Goal: Task Accomplishment & Management: Manage account settings

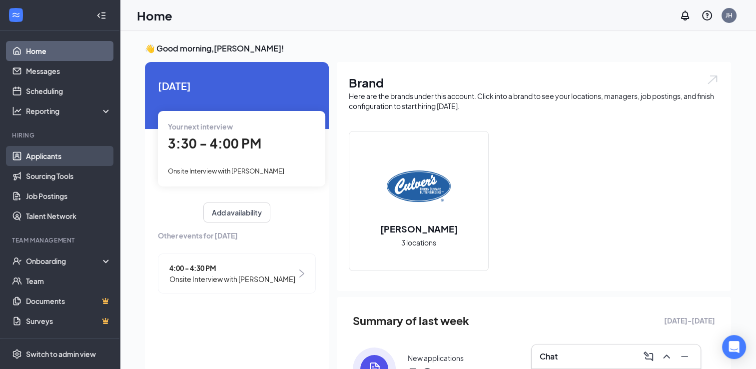
click at [39, 156] on link "Applicants" at bounding box center [68, 156] width 85 height 20
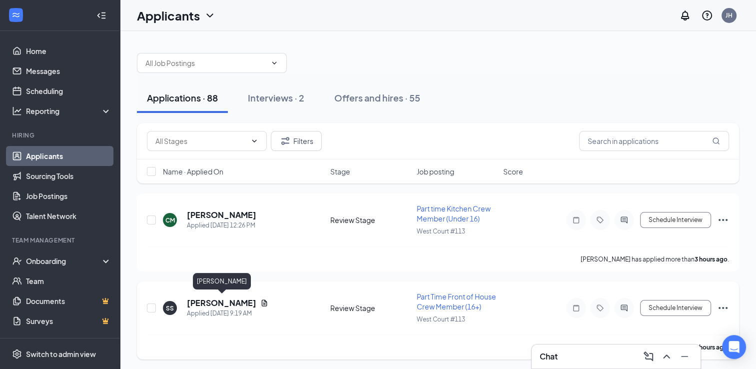
click at [252, 301] on h5 "[PERSON_NAME]" at bounding box center [221, 302] width 69 height 11
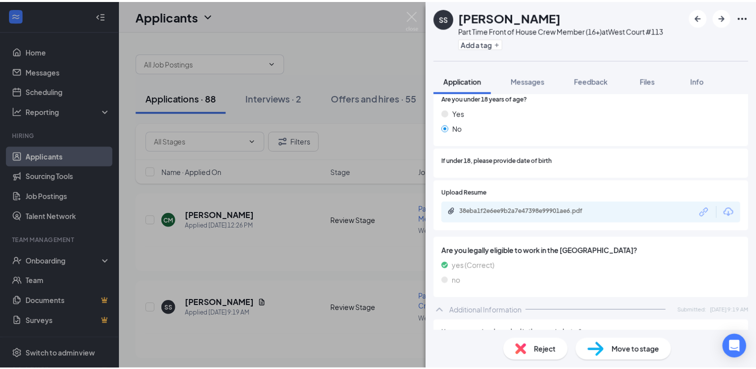
scroll to position [250, 0]
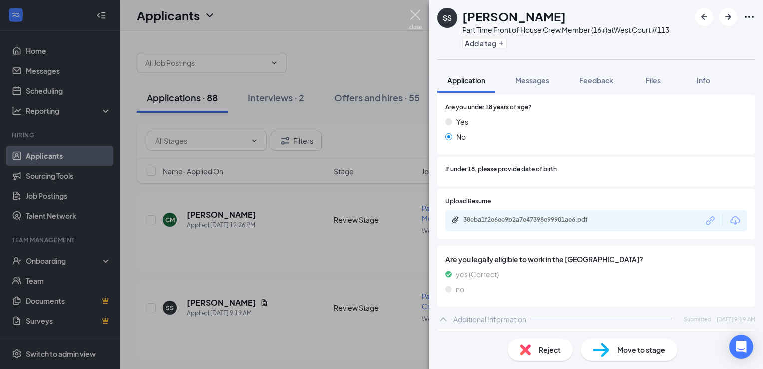
drag, startPoint x: 413, startPoint y: 13, endPoint x: 422, endPoint y: 17, distance: 10.0
click at [413, 13] on img at bounding box center [415, 19] width 12 height 19
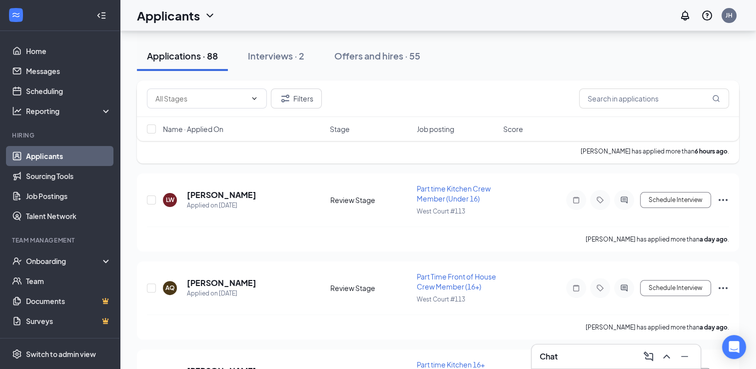
scroll to position [200, 0]
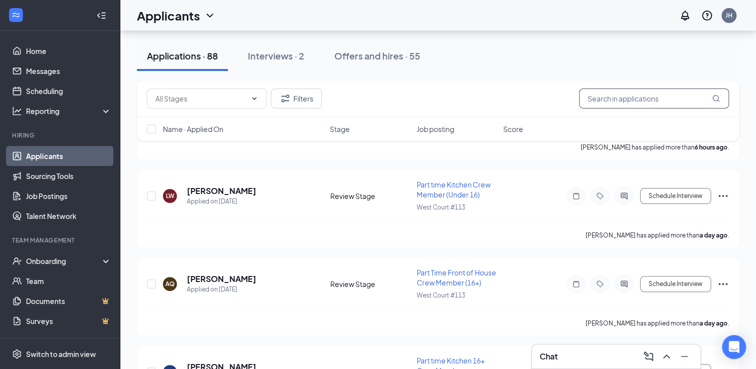
click at [646, 103] on input "text" at bounding box center [654, 98] width 150 height 20
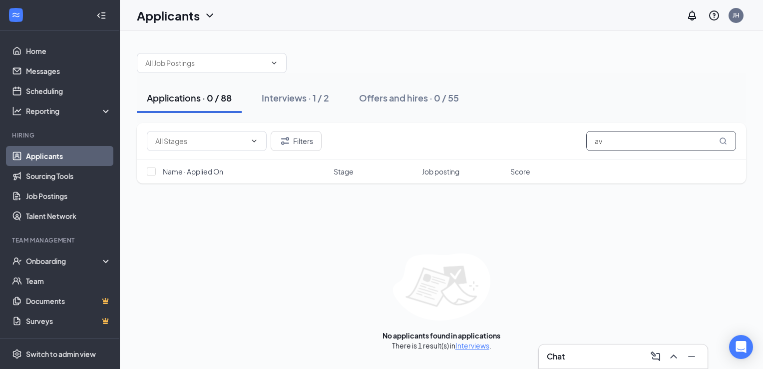
type input "a"
type input "k"
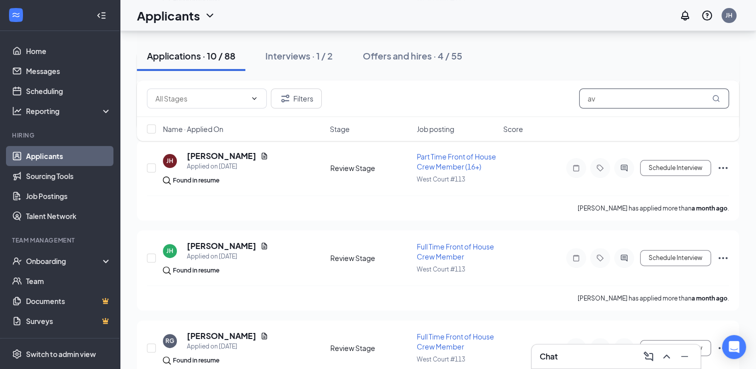
scroll to position [63, 0]
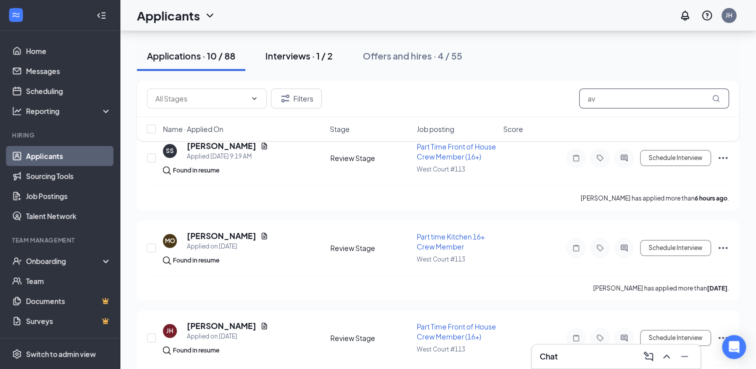
type input "av"
click at [302, 60] on div "Interviews · 1 / 2" at bounding box center [298, 55] width 67 height 12
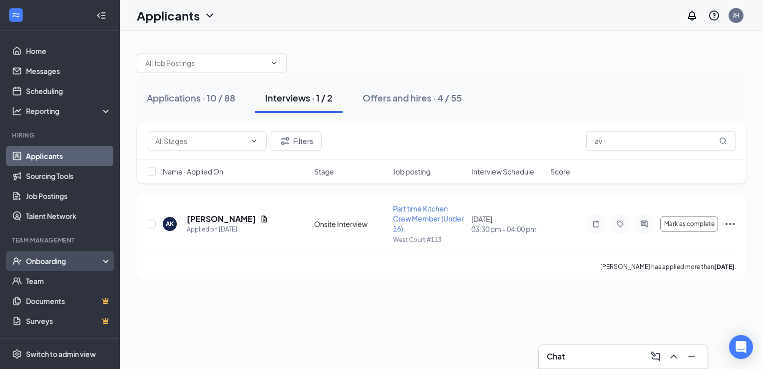
click at [51, 260] on div "Onboarding" at bounding box center [64, 261] width 77 height 10
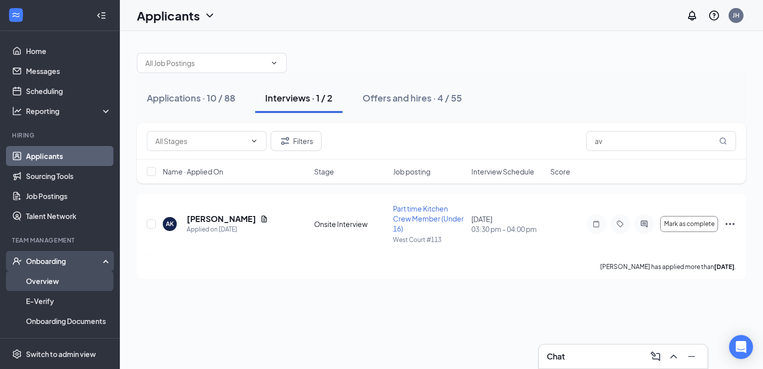
click at [49, 281] on link "Overview" at bounding box center [68, 281] width 85 height 20
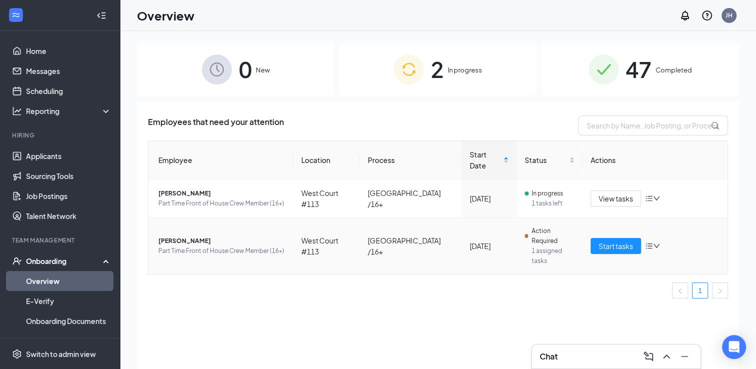
click at [336, 243] on td "West Court #113" at bounding box center [326, 246] width 66 height 56
click at [628, 243] on span "Start tasks" at bounding box center [615, 245] width 34 height 11
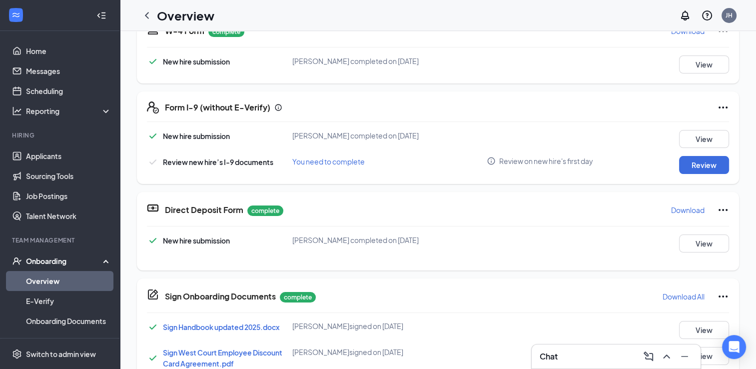
scroll to position [250, 0]
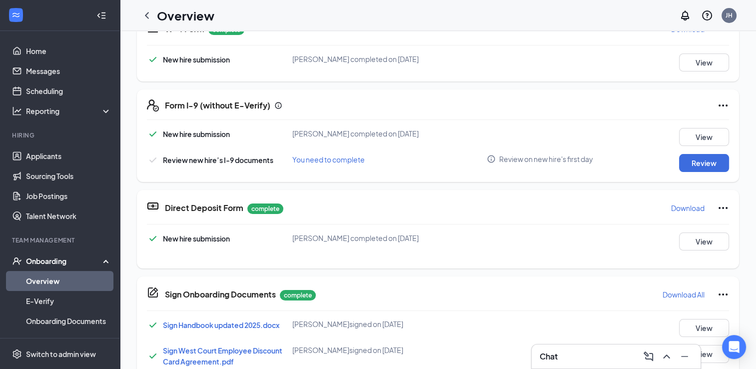
click at [253, 243] on div "New hire submission" at bounding box center [219, 238] width 145 height 12
click at [703, 242] on button "View" at bounding box center [704, 241] width 50 height 18
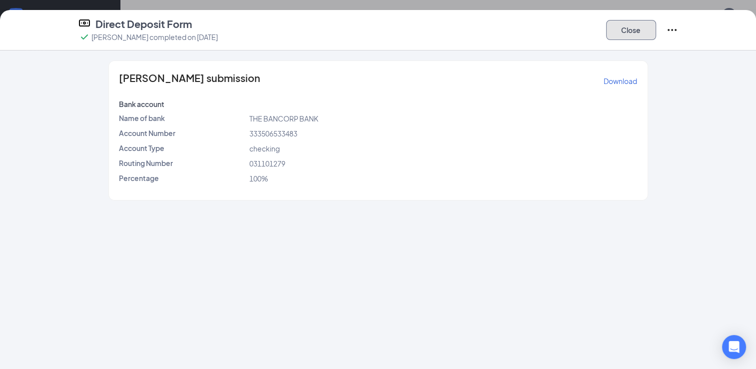
click at [639, 27] on button "Close" at bounding box center [631, 30] width 50 height 20
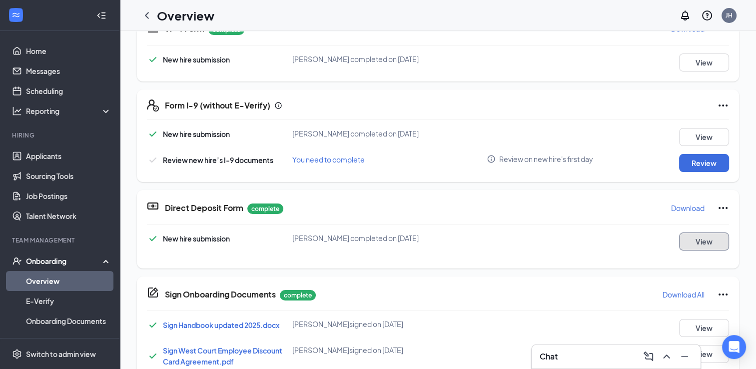
scroll to position [0, 0]
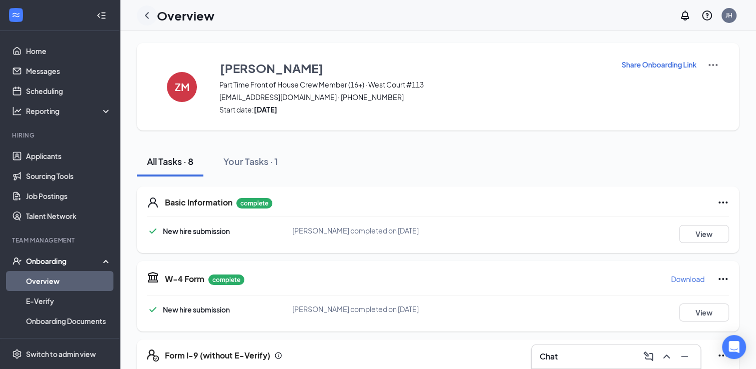
click at [153, 17] on div at bounding box center [147, 15] width 20 height 20
click at [152, 17] on icon "ChevronLeft" at bounding box center [147, 15] width 12 height 12
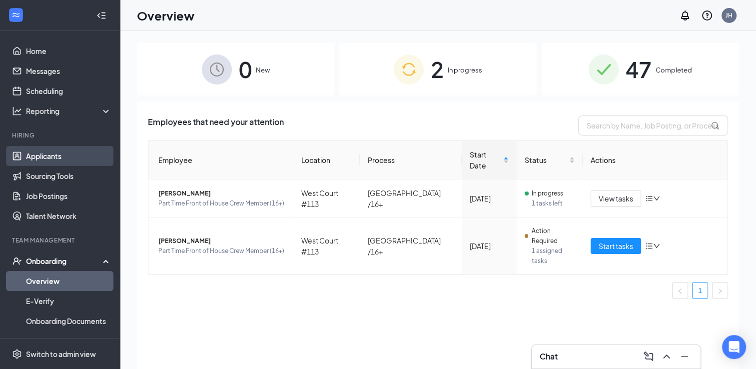
click at [51, 156] on link "Applicants" at bounding box center [68, 156] width 85 height 20
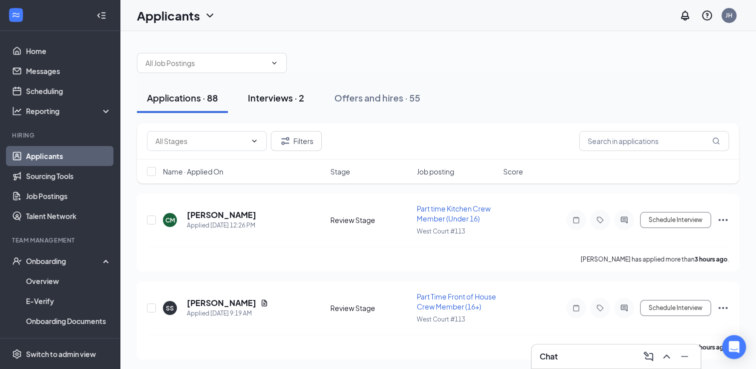
click at [276, 103] on div "Interviews · 2" at bounding box center [276, 97] width 56 height 12
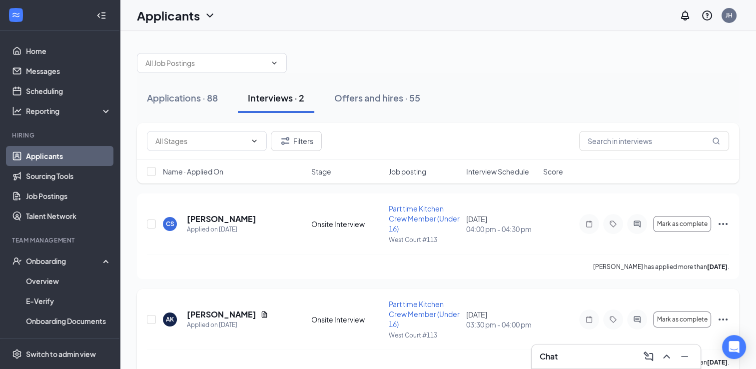
scroll to position [16, 0]
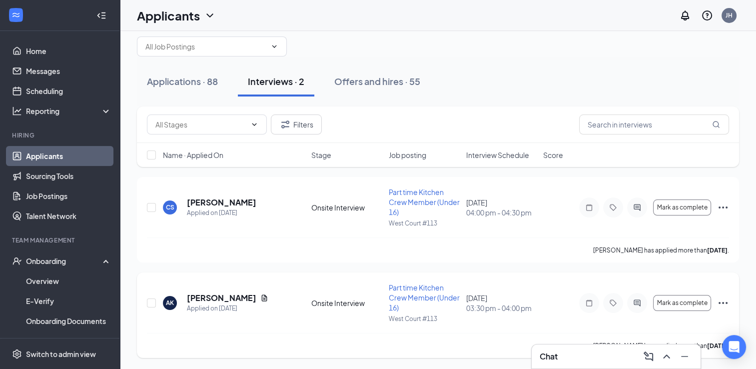
click at [725, 303] on icon "Ellipses" at bounding box center [723, 303] width 12 height 12
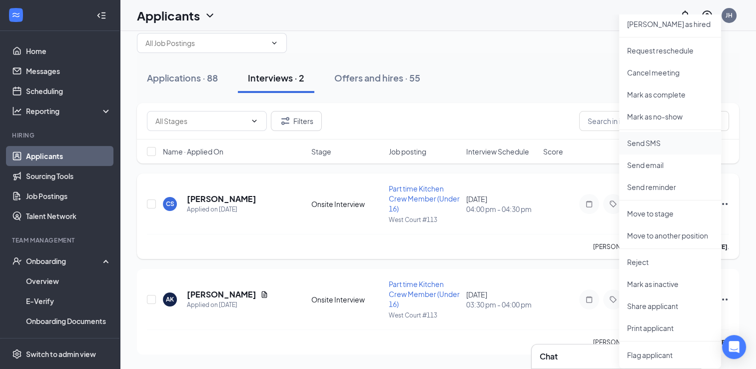
scroll to position [4, 0]
click at [667, 323] on p "Print applicant" at bounding box center [670, 327] width 86 height 10
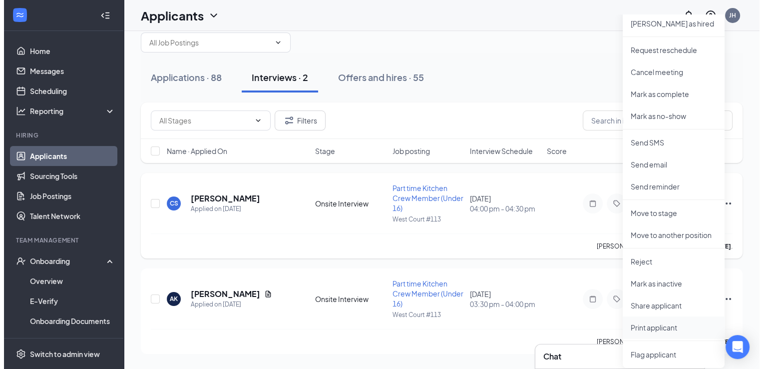
scroll to position [0, 0]
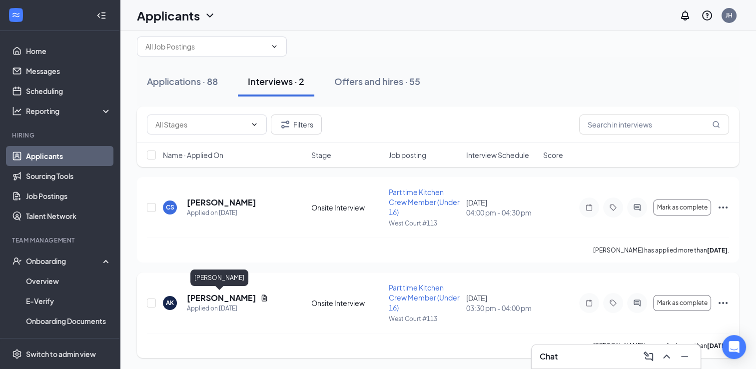
click at [219, 297] on h5 "Avery Kimpel" at bounding box center [221, 297] width 69 height 11
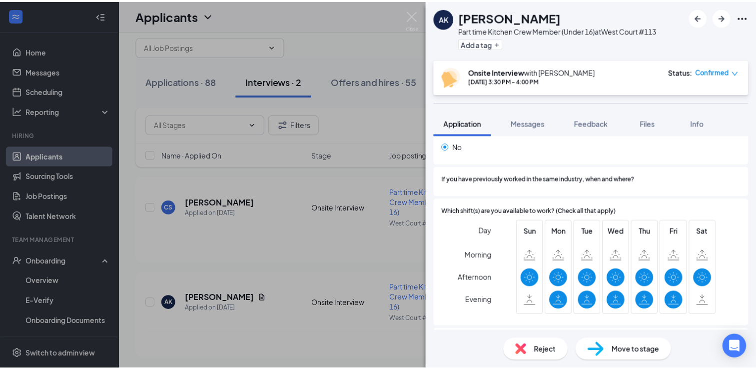
scroll to position [559, 0]
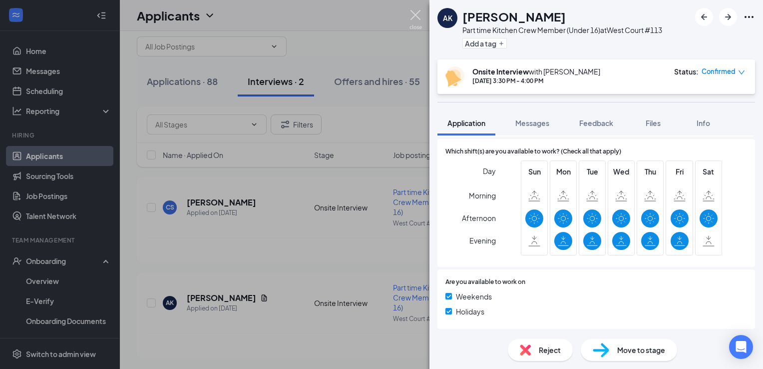
click at [415, 21] on img at bounding box center [415, 19] width 12 height 19
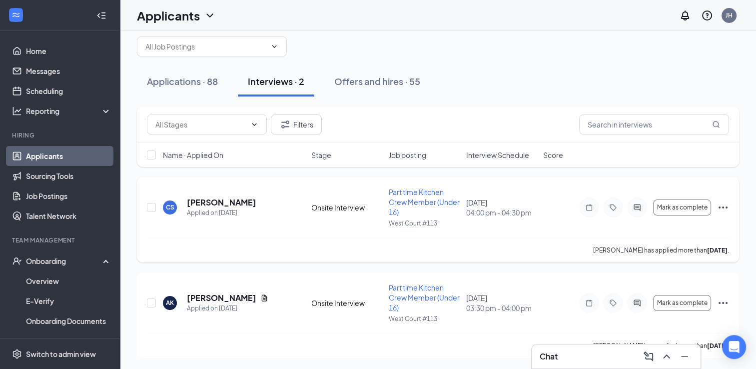
click at [727, 208] on icon "Ellipses" at bounding box center [723, 207] width 12 height 12
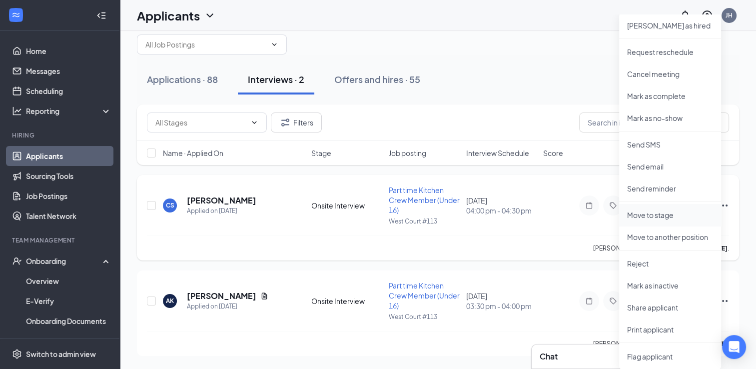
scroll to position [4, 0]
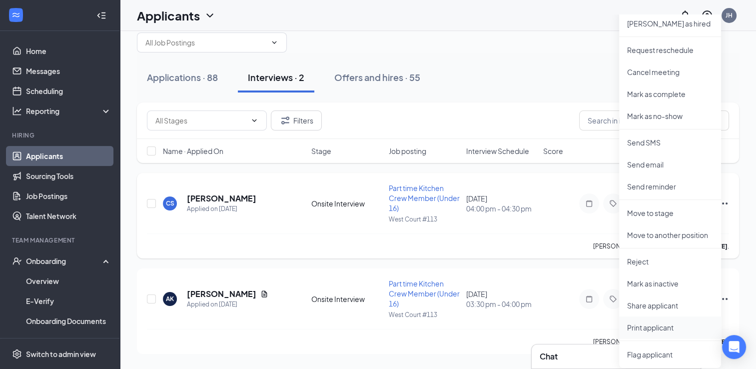
click at [669, 323] on p "Print applicant" at bounding box center [670, 327] width 86 height 10
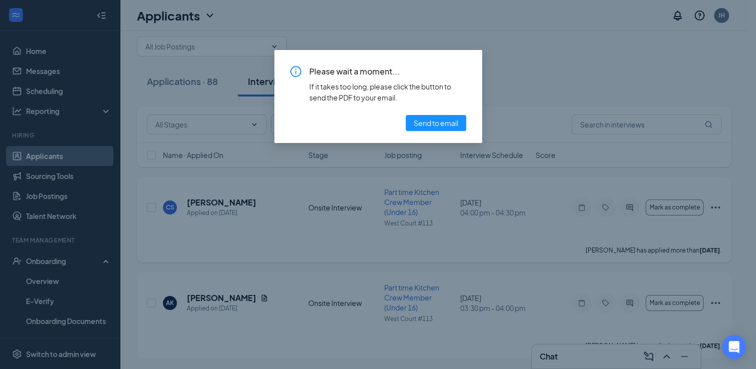
scroll to position [0, 0]
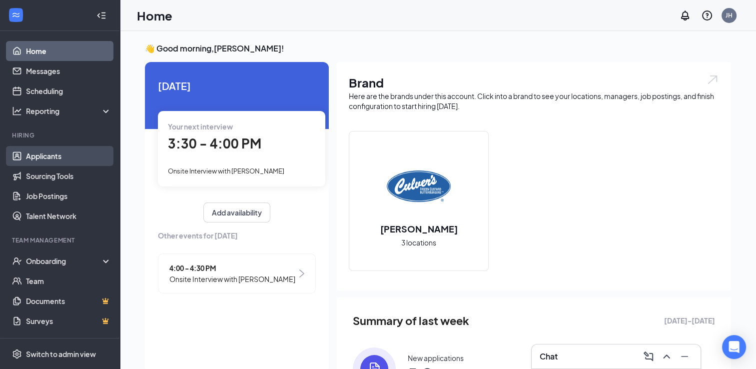
click at [41, 159] on link "Applicants" at bounding box center [68, 156] width 85 height 20
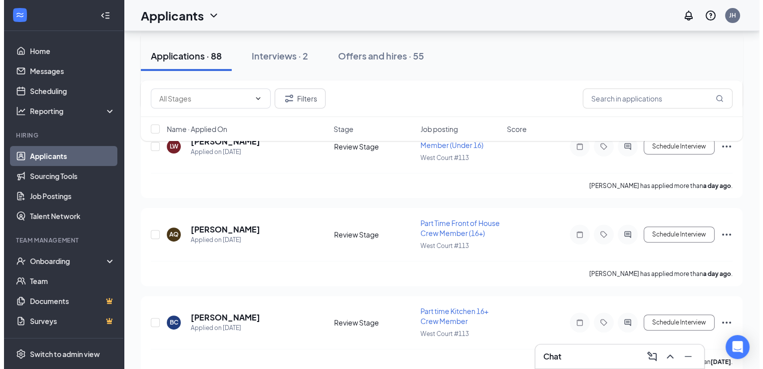
scroll to position [250, 0]
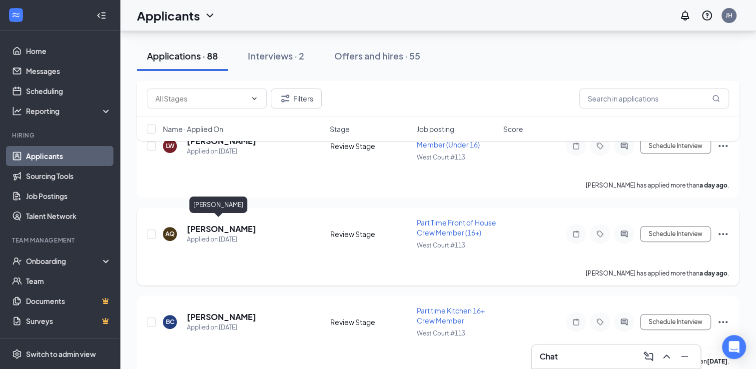
click at [225, 229] on h5 "[PERSON_NAME]" at bounding box center [221, 228] width 69 height 11
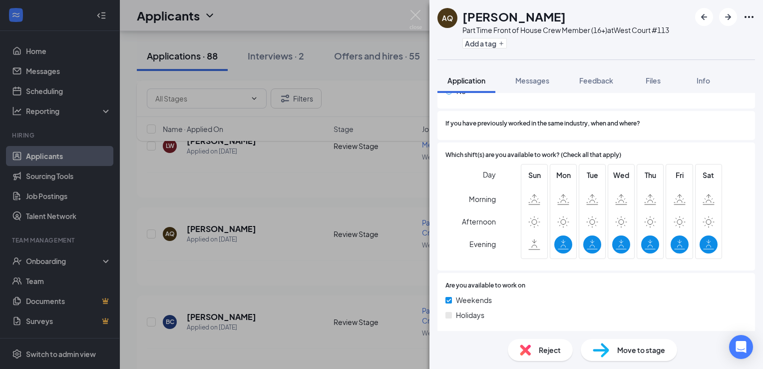
scroll to position [462, 0]
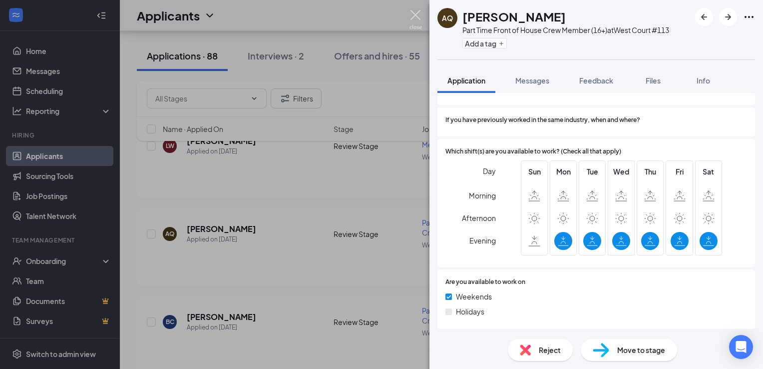
click at [416, 22] on img at bounding box center [415, 19] width 12 height 19
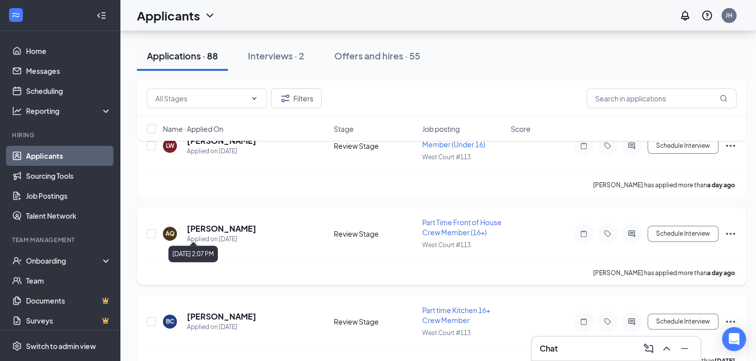
click at [220, 234] on div "Applied on [DATE]" at bounding box center [221, 239] width 69 height 10
click at [221, 228] on h5 "[PERSON_NAME]" at bounding box center [221, 228] width 69 height 11
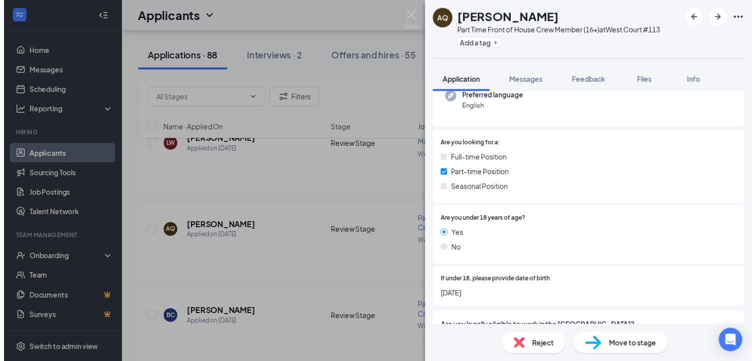
scroll to position [150, 0]
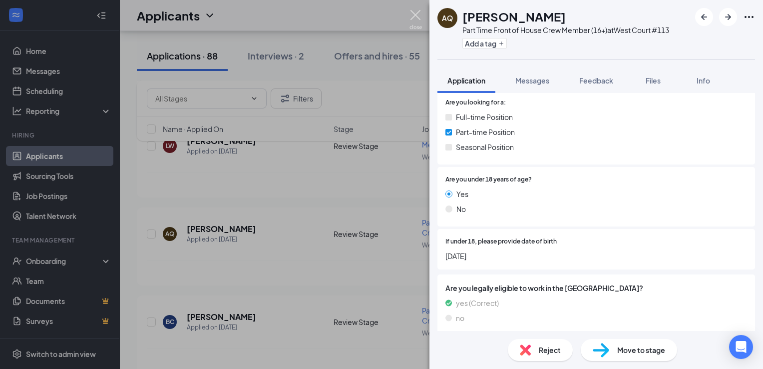
click at [417, 10] on img at bounding box center [415, 19] width 12 height 19
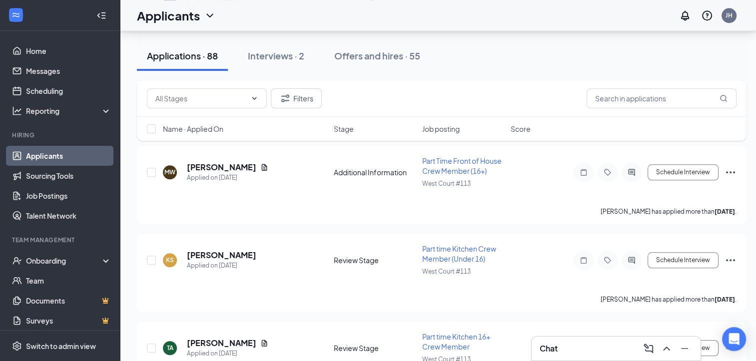
scroll to position [949, 0]
